Goal: Navigation & Orientation: Find specific page/section

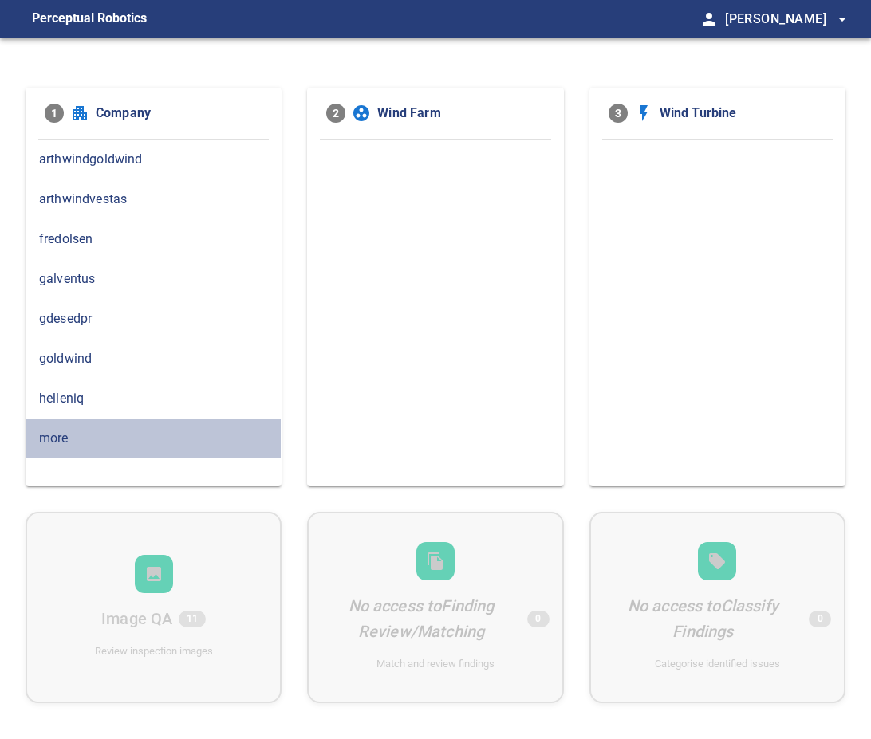
click at [59, 436] on span "more" at bounding box center [153, 438] width 229 height 19
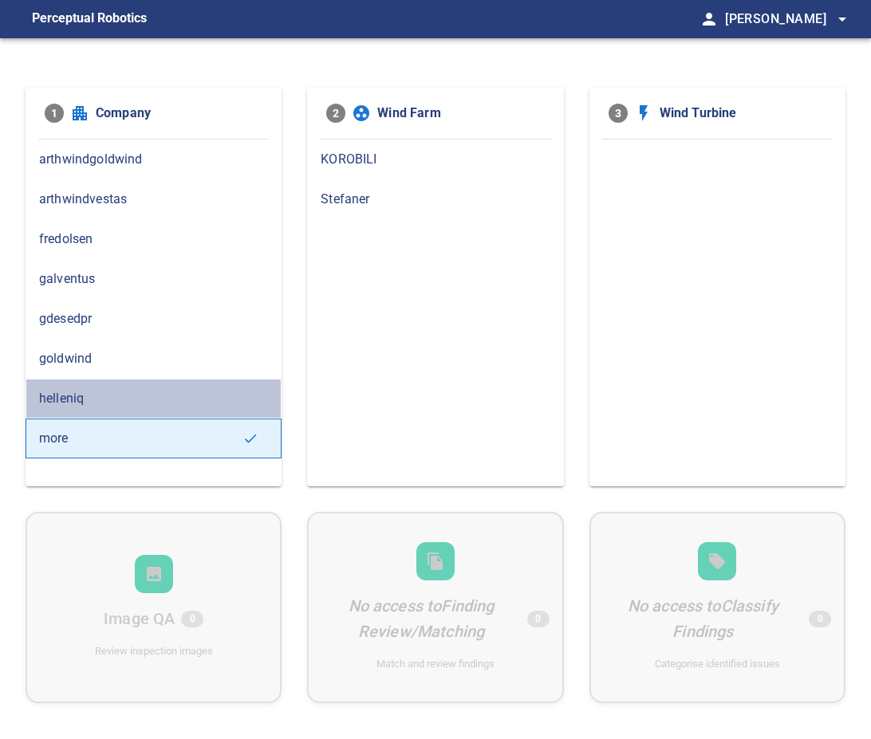
click at [151, 407] on div "helleniq" at bounding box center [154, 399] width 256 height 40
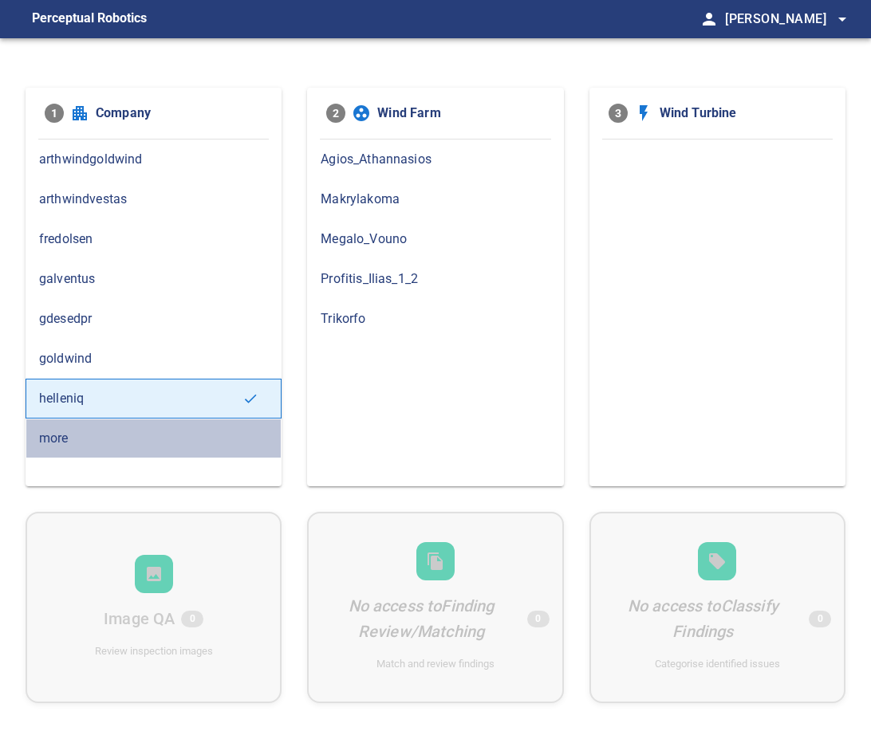
click at [122, 443] on span "more" at bounding box center [153, 438] width 229 height 19
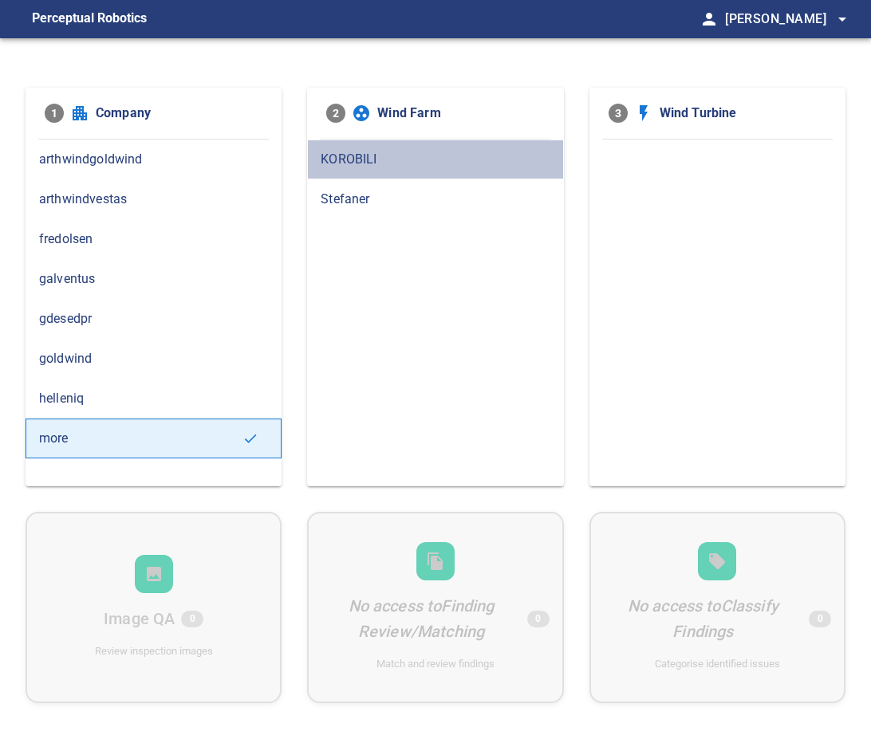
click at [360, 155] on span "KOROBILI" at bounding box center [435, 159] width 229 height 19
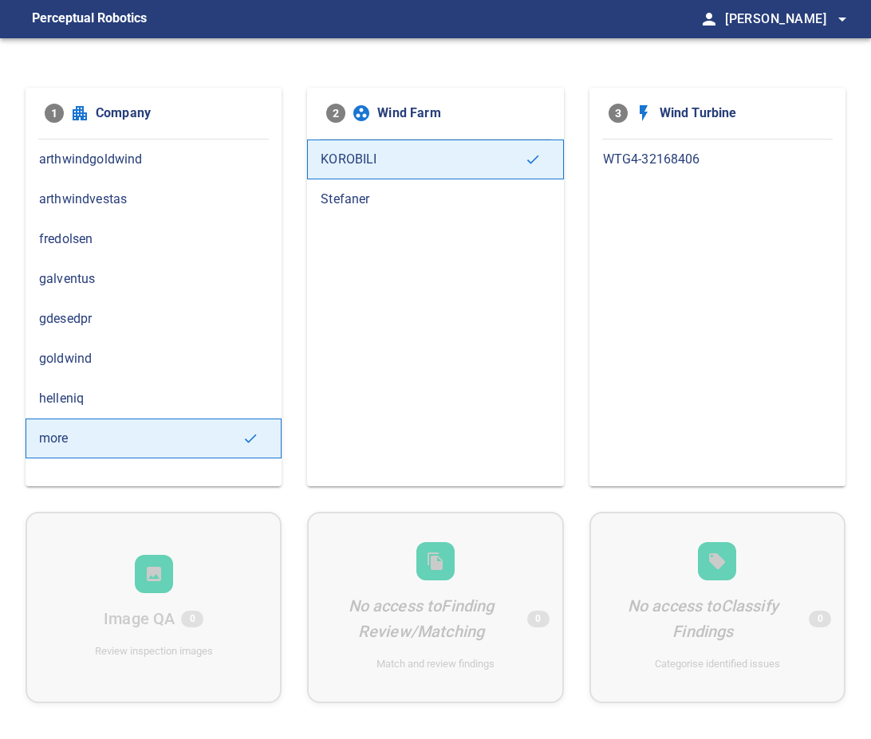
click at [341, 197] on span "Stefaner" at bounding box center [435, 199] width 229 height 19
